Goal: Transaction & Acquisition: Book appointment/travel/reservation

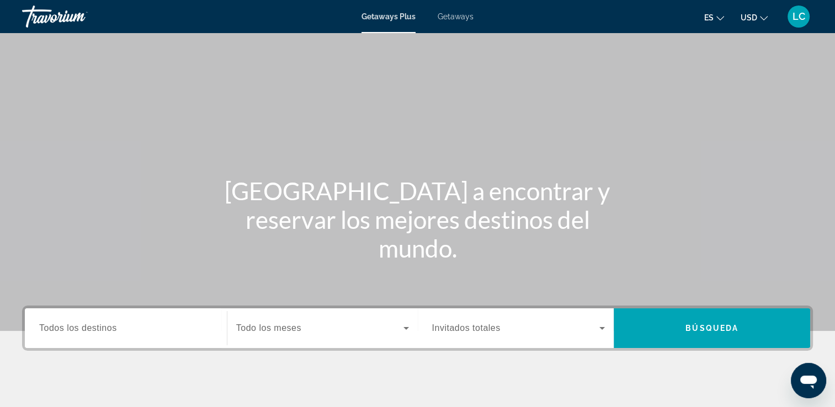
click at [463, 18] on span "Getaways" at bounding box center [455, 16] width 36 height 9
click at [98, 330] on span "Todos los destinos" at bounding box center [78, 327] width 78 height 9
click at [98, 330] on input "Destination Todos los destinos" at bounding box center [125, 328] width 173 height 13
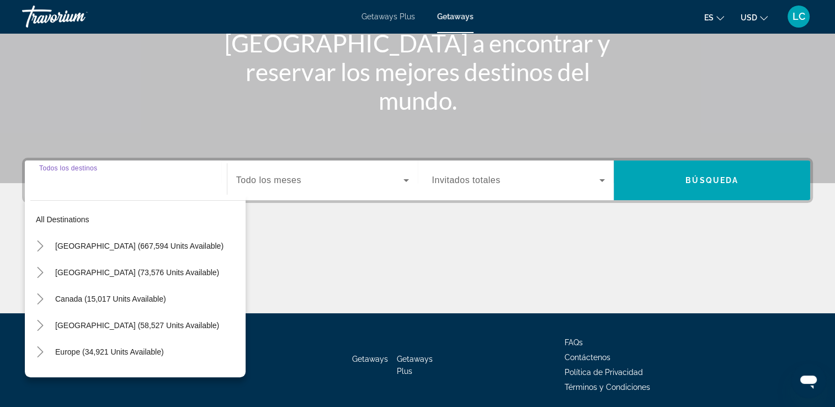
scroll to position [189, 0]
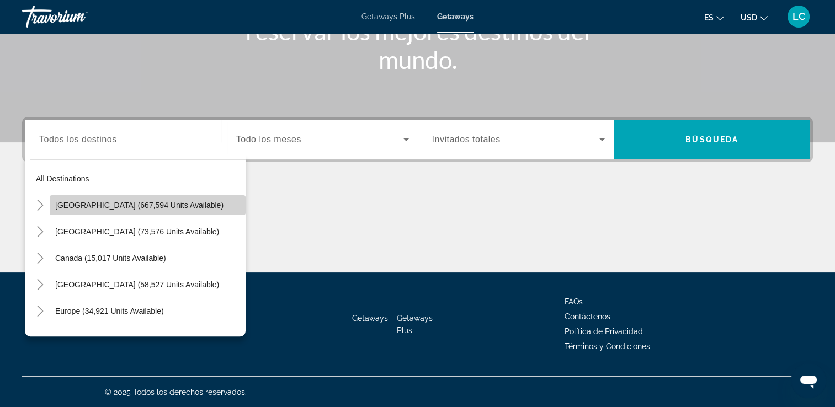
click at [164, 204] on span "[GEOGRAPHIC_DATA] (667,594 units available)" at bounding box center [139, 205] width 168 height 9
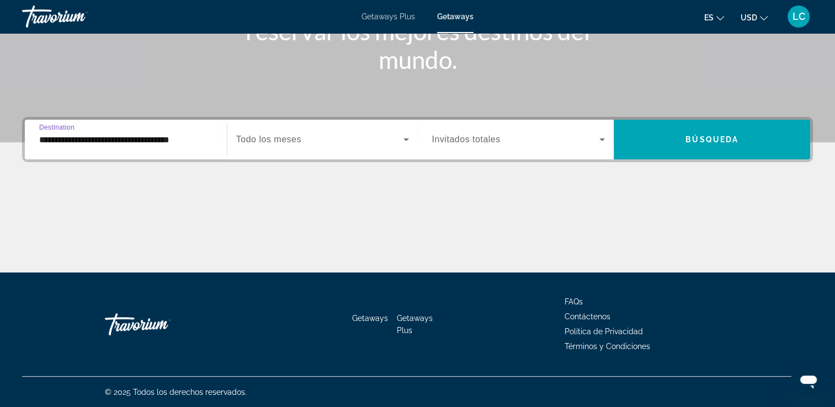
click at [159, 141] on input "**********" at bounding box center [125, 139] width 173 height 13
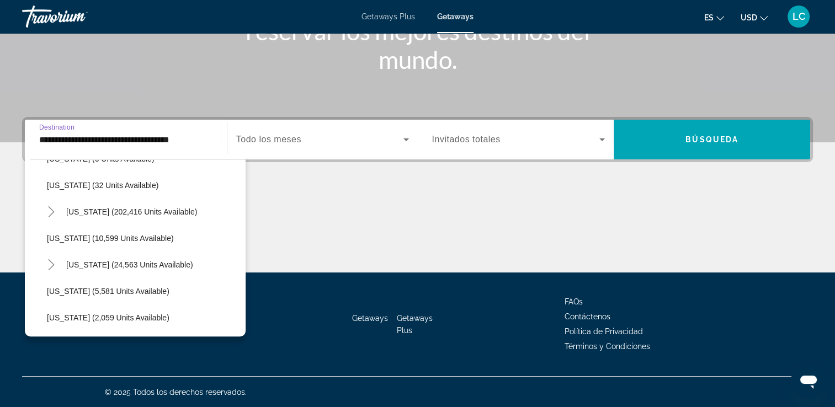
scroll to position [180, 0]
click at [125, 207] on span "[US_STATE] (202,416 units available)" at bounding box center [131, 210] width 131 height 9
type input "**********"
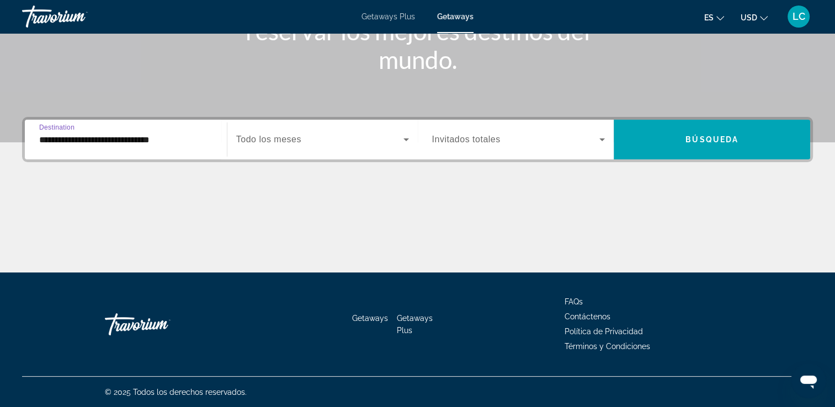
click at [406, 140] on icon "Search widget" at bounding box center [406, 139] width 6 height 3
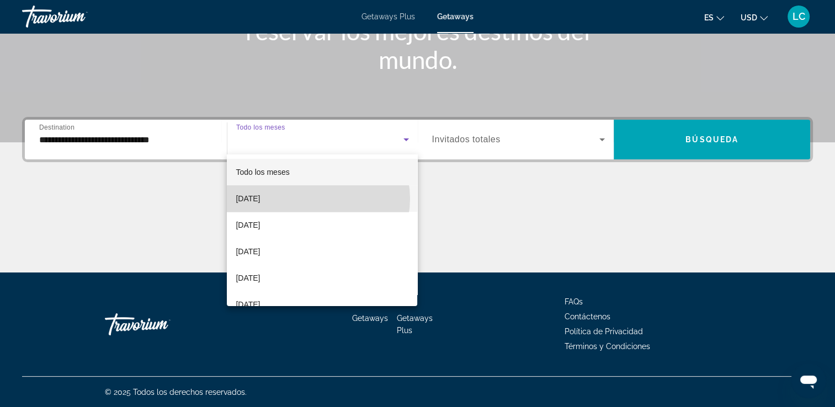
click at [317, 199] on mat-option "[DATE]" at bounding box center [322, 198] width 190 height 26
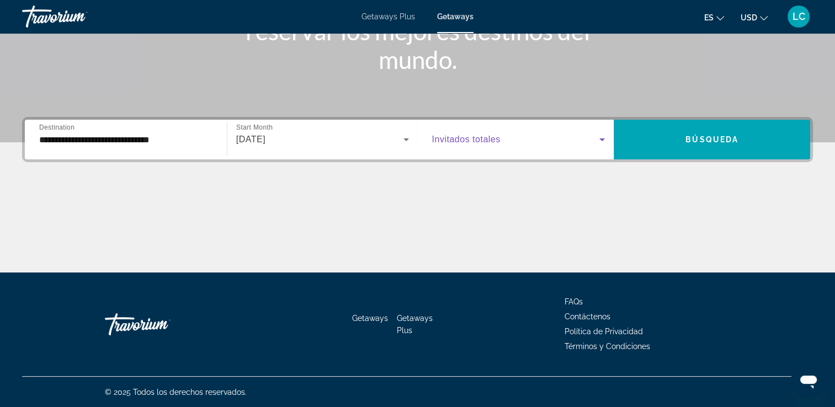
click at [597, 136] on icon "Search widget" at bounding box center [601, 139] width 13 height 13
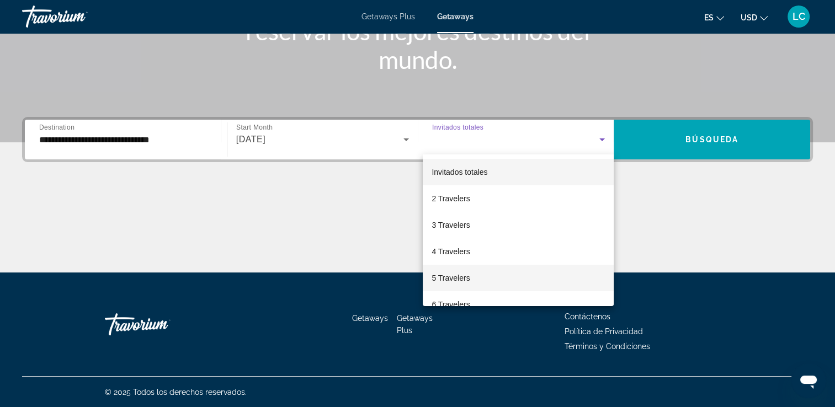
click at [486, 281] on mat-option "5 Travelers" at bounding box center [518, 278] width 191 height 26
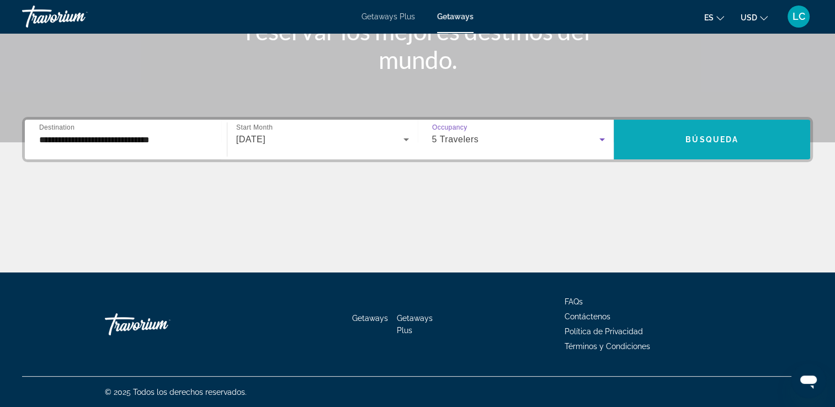
click at [657, 148] on span "Search widget" at bounding box center [711, 139] width 196 height 26
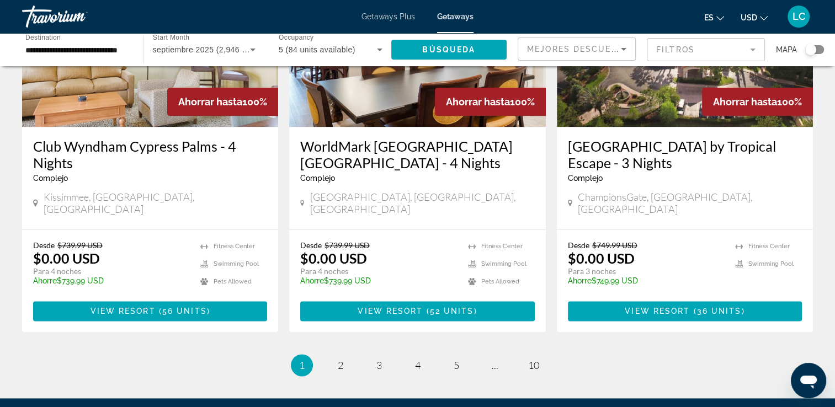
scroll to position [1350, 0]
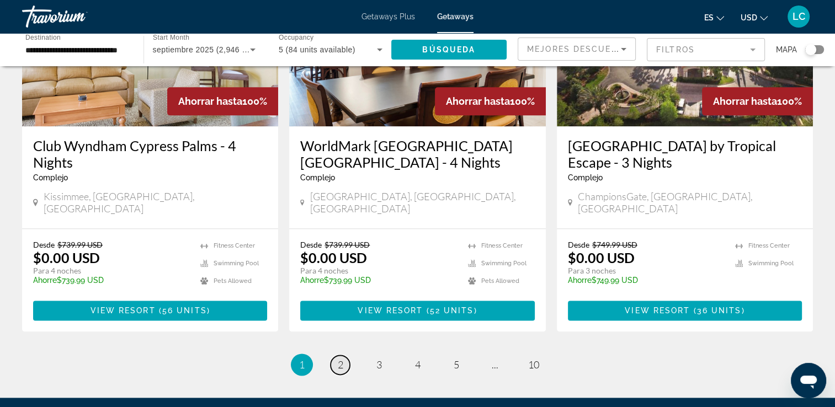
click at [342, 359] on span "2" at bounding box center [341, 365] width 6 height 12
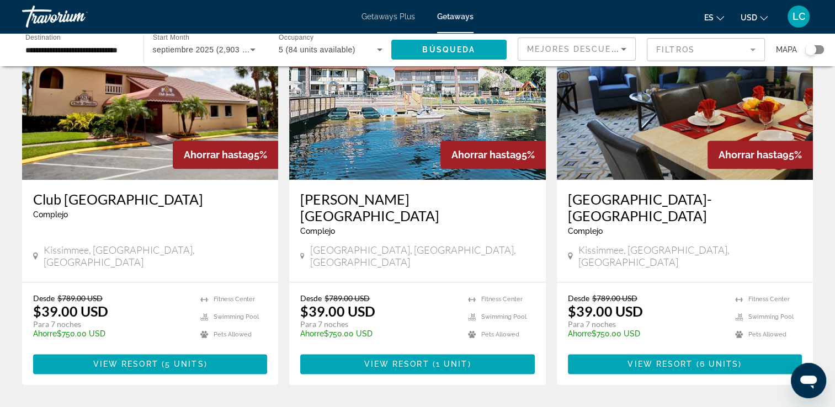
scroll to position [1333, 0]
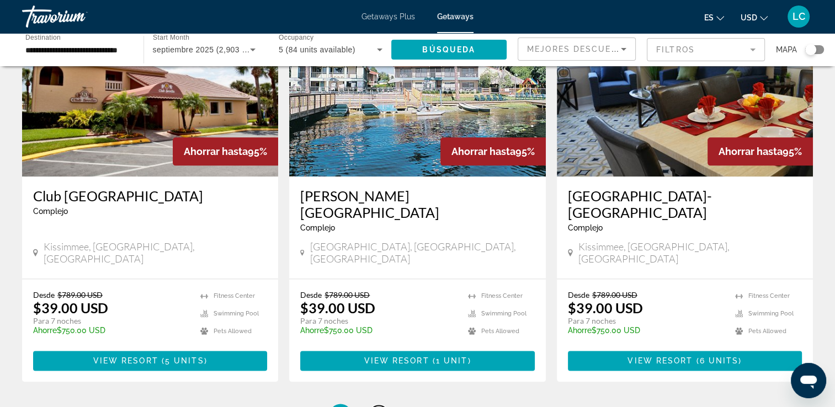
click at [378, 407] on span "3" at bounding box center [379, 415] width 6 height 12
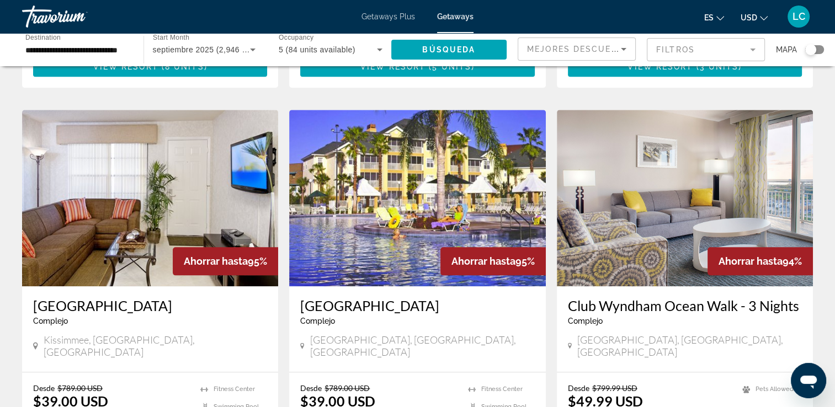
scroll to position [1207, 0]
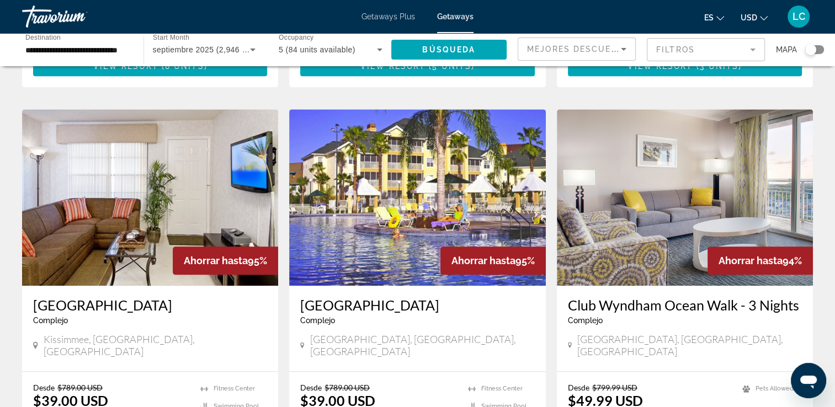
click at [378, 407] on p "Para 7 noches" at bounding box center [378, 414] width 156 height 10
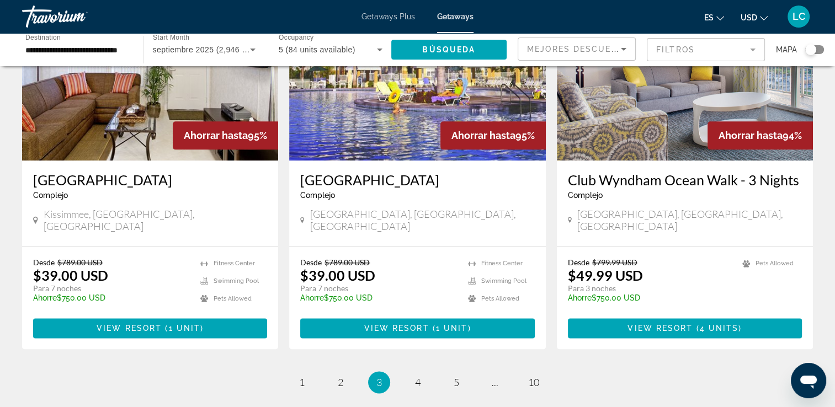
scroll to position [1335, 0]
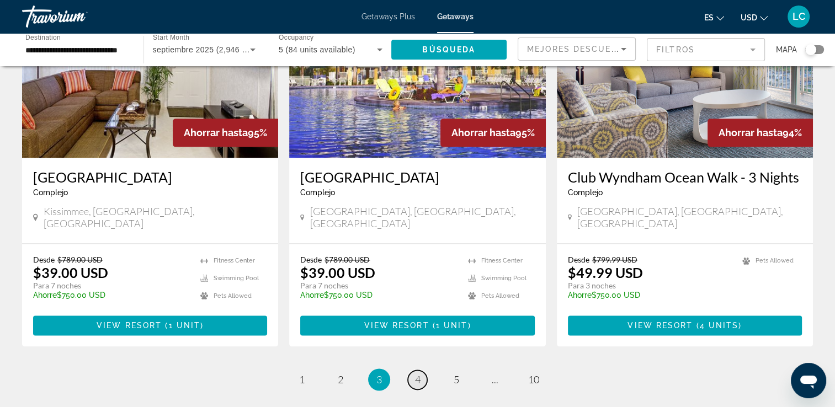
click at [416, 373] on span "4" at bounding box center [418, 379] width 6 height 12
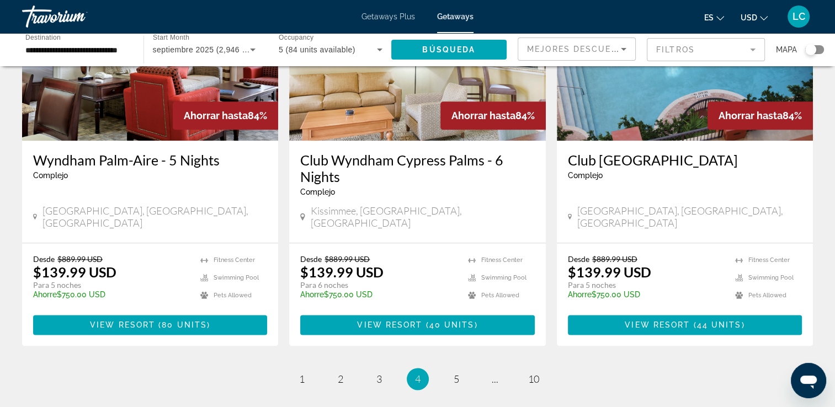
scroll to position [1323, 0]
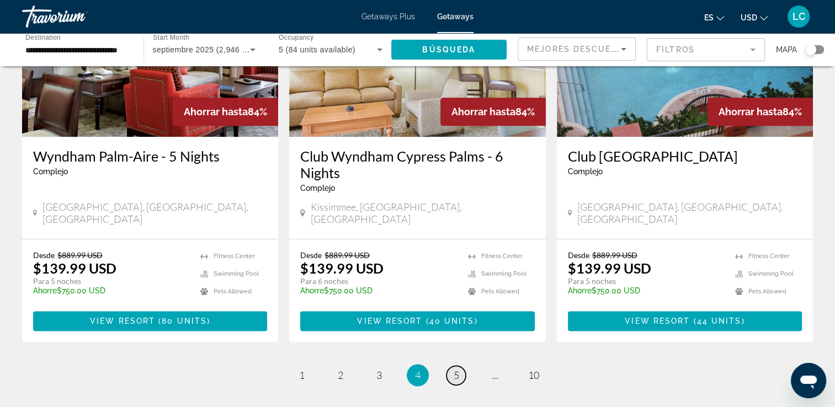
click at [453, 369] on span "5" at bounding box center [456, 375] width 6 height 12
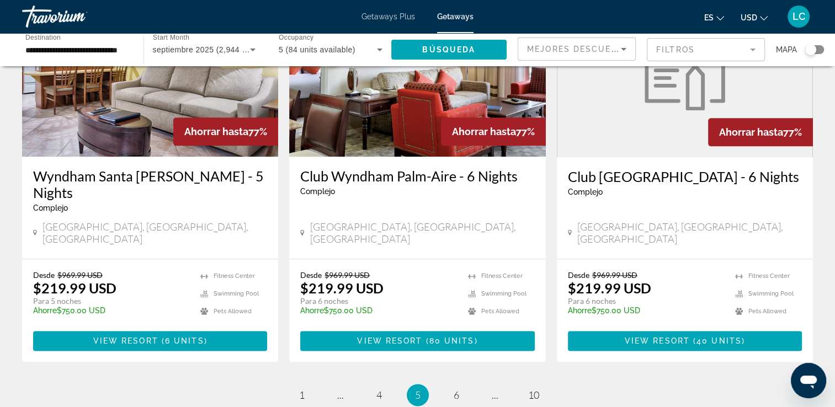
scroll to position [1356, 0]
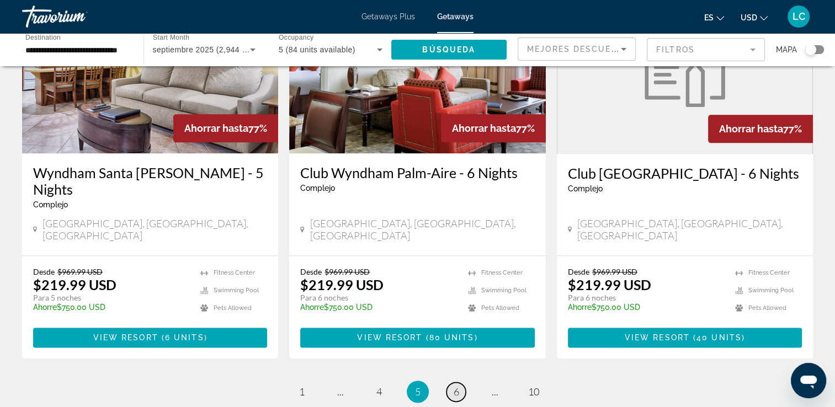
click at [456, 386] on span "6" at bounding box center [456, 392] width 6 height 12
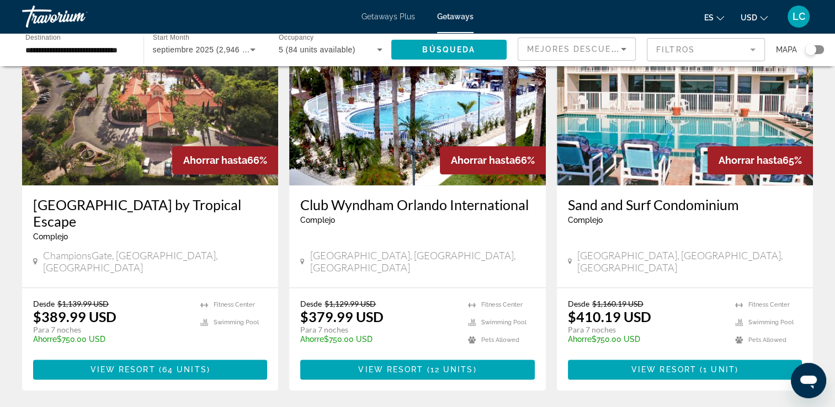
scroll to position [1345, 0]
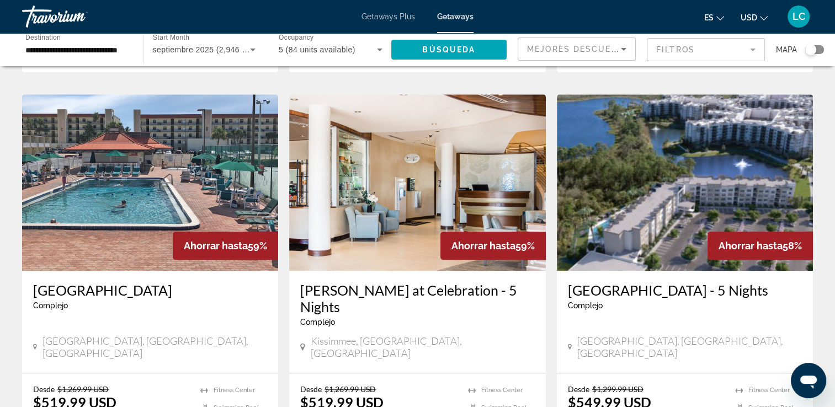
scroll to position [806, 0]
click at [455, 322] on div "[PERSON_NAME] at Celebration - 5 Nights Complejo - Este es un resort solo para …" at bounding box center [417, 321] width 256 height 102
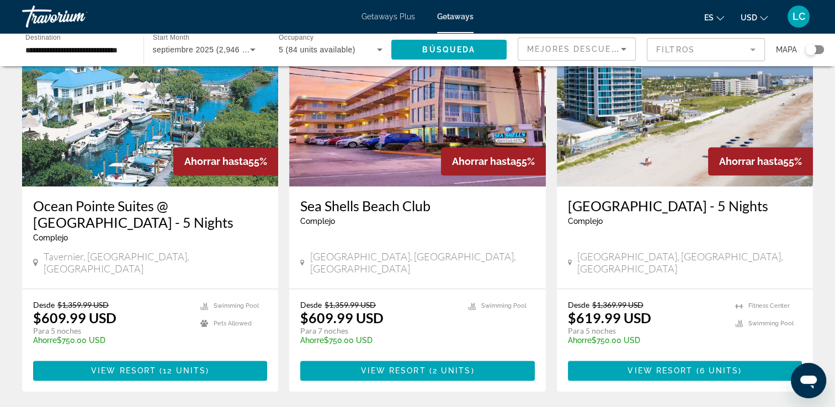
scroll to position [1295, 0]
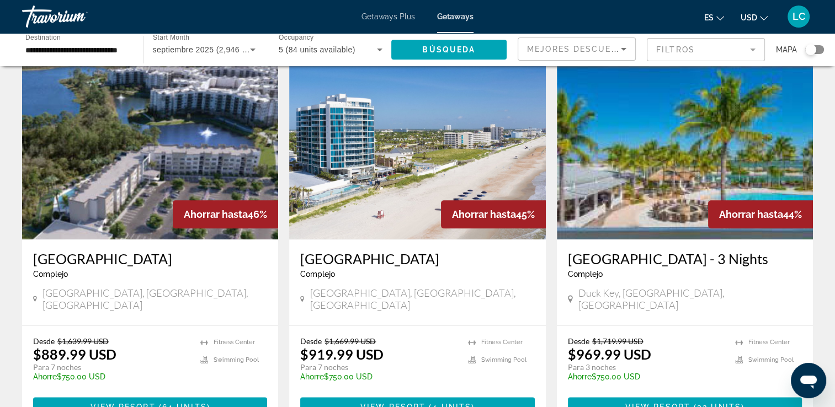
scroll to position [1410, 0]
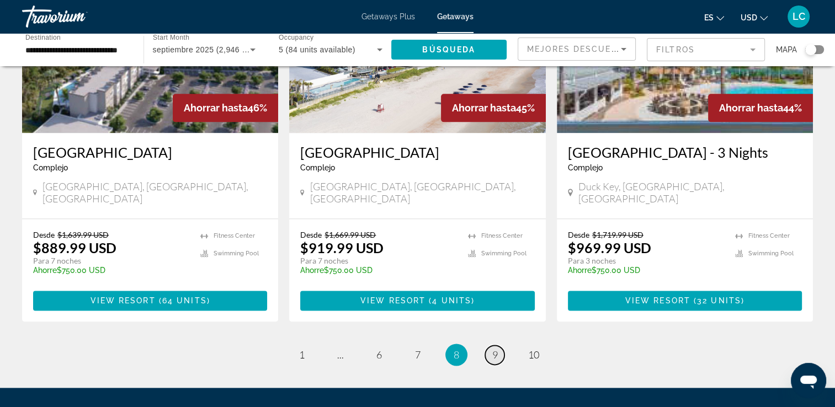
click at [495, 349] on span "9" at bounding box center [495, 355] width 6 height 12
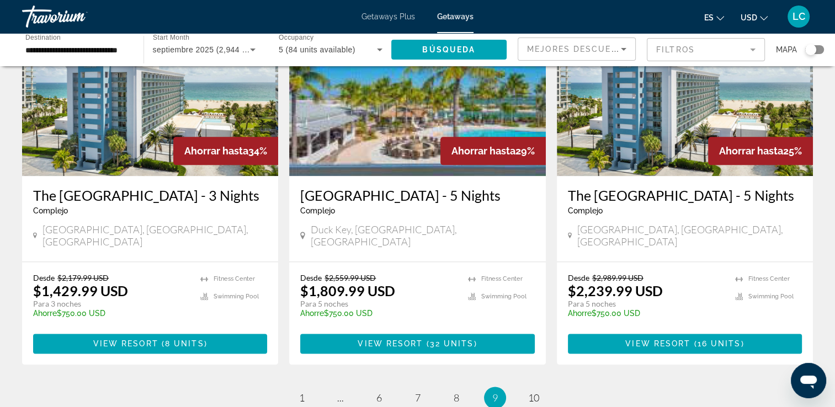
scroll to position [1318, 0]
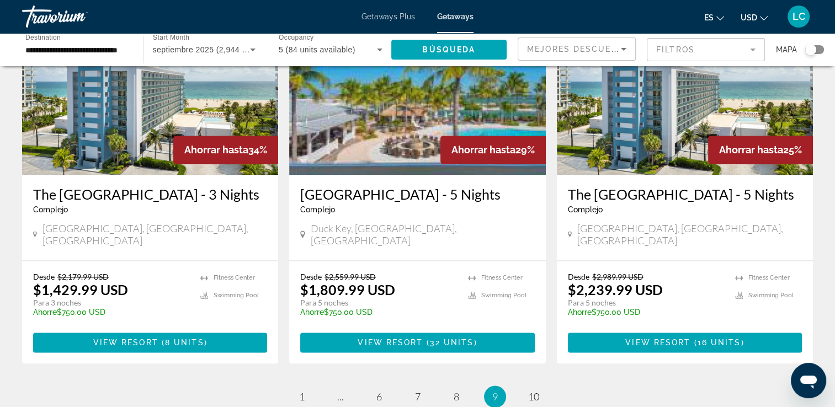
click at [530, 186] on h3 "[GEOGRAPHIC_DATA] - 5 Nights" at bounding box center [417, 194] width 234 height 17
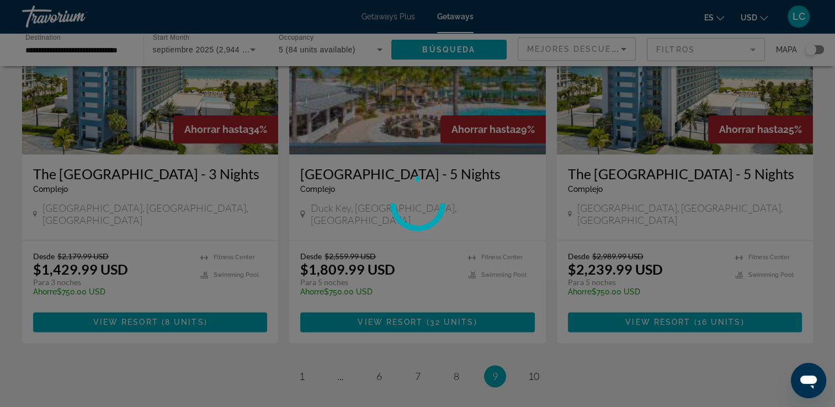
scroll to position [1346, 0]
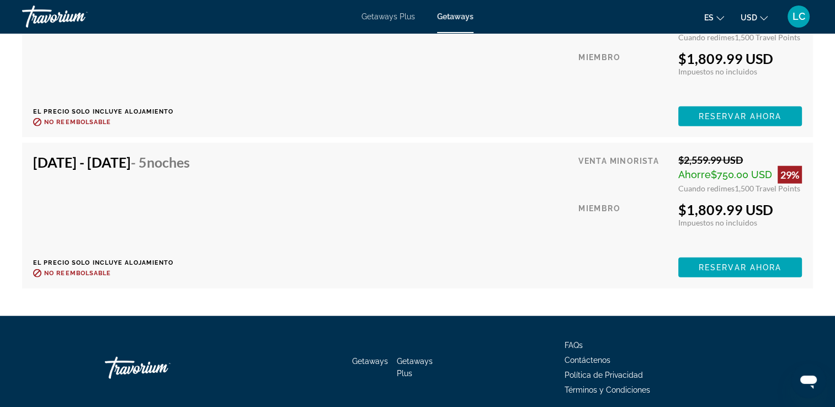
scroll to position [2937, 0]
